Goal: Transaction & Acquisition: Purchase product/service

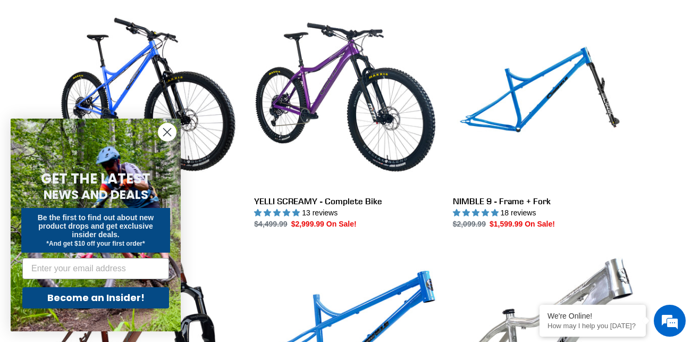
scroll to position [311, 0]
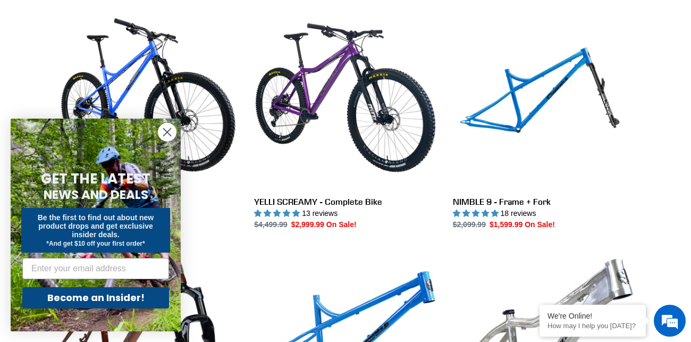
click at [168, 136] on circle "Close dialog" at bounding box center [167, 132] width 18 height 18
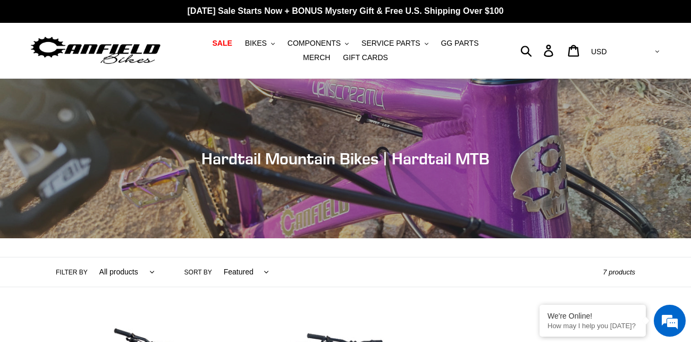
scroll to position [0, 0]
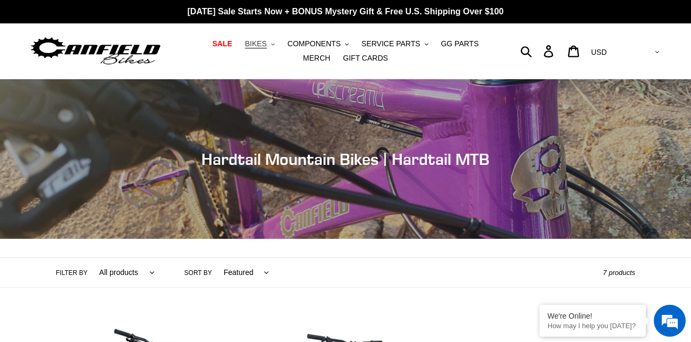
click at [245, 44] on span "BIKES" at bounding box center [256, 43] width 22 height 9
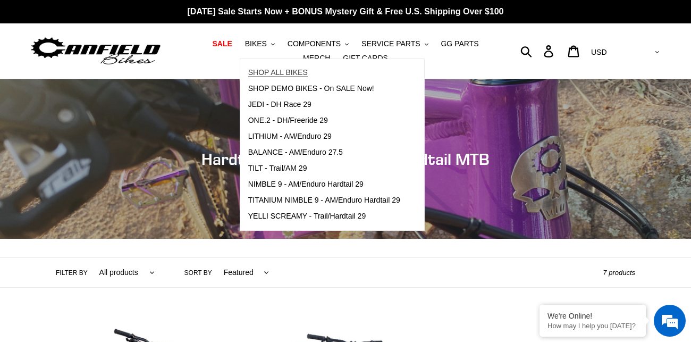
click at [248, 74] on span "SHOP ALL BIKES" at bounding box center [278, 72] width 60 height 9
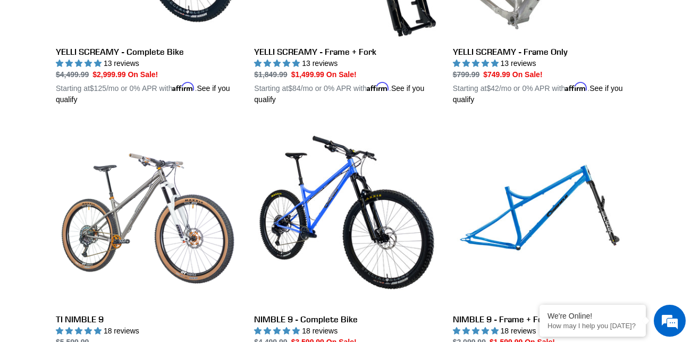
scroll to position [999, 0]
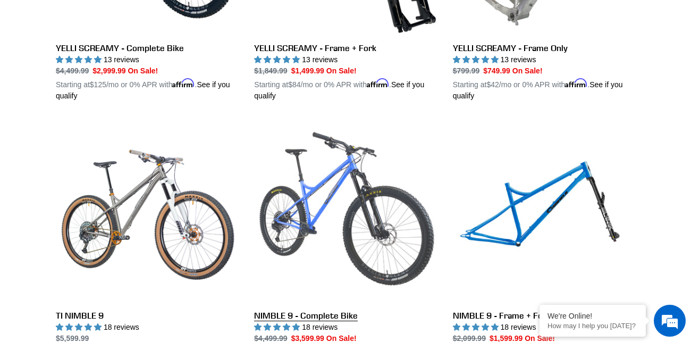
click at [278, 232] on link "NIMBLE 9 - Complete Bike" at bounding box center [345, 244] width 182 height 249
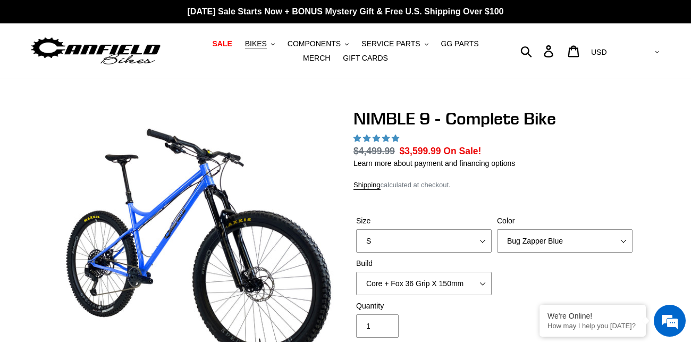
scroll to position [171, 0]
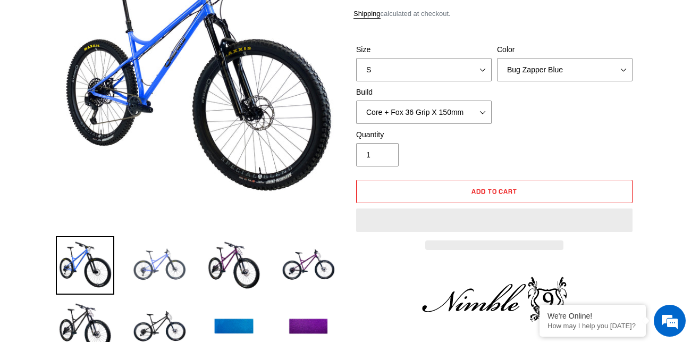
click at [166, 258] on img at bounding box center [159, 265] width 58 height 58
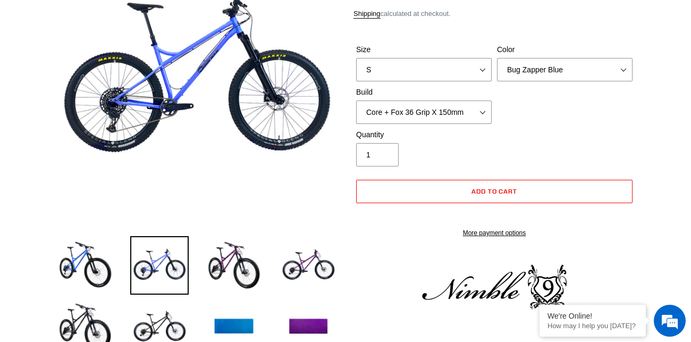
scroll to position [0, 0]
click at [212, 263] on img at bounding box center [234, 265] width 58 height 58
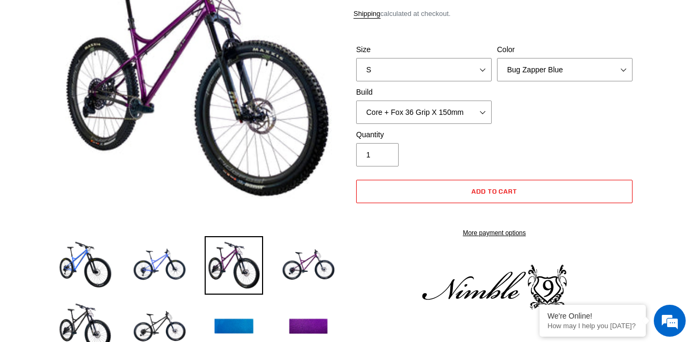
select select "highest-rating"
click at [309, 276] on img at bounding box center [308, 265] width 58 height 58
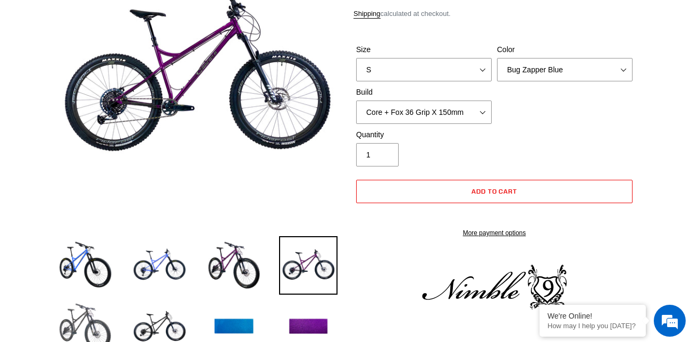
click at [80, 315] on img at bounding box center [85, 327] width 58 height 58
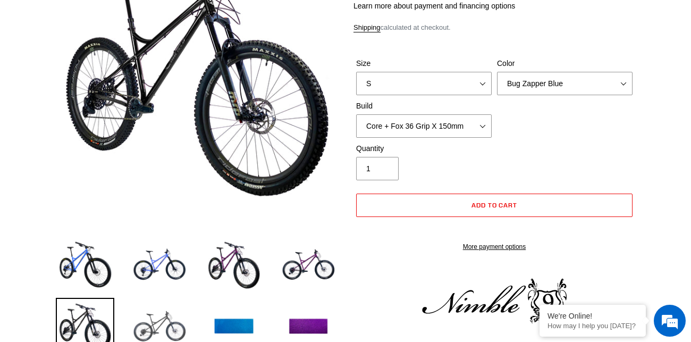
click at [151, 317] on img at bounding box center [159, 327] width 58 height 58
